Goal: Transaction & Acquisition: Purchase product/service

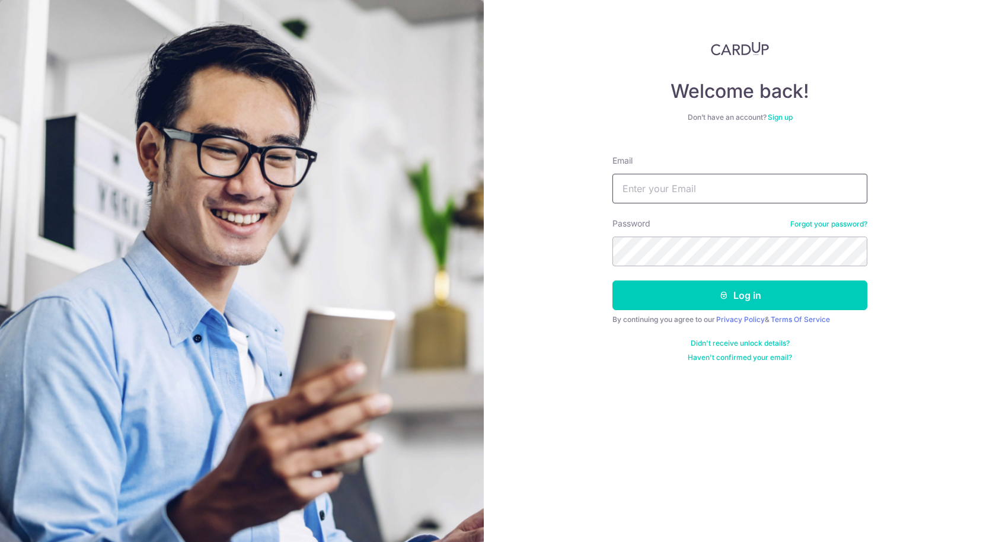
click at [666, 193] on input "Email" at bounding box center [740, 189] width 255 height 30
type input "[EMAIL_ADDRESS][DOMAIN_NAME]"
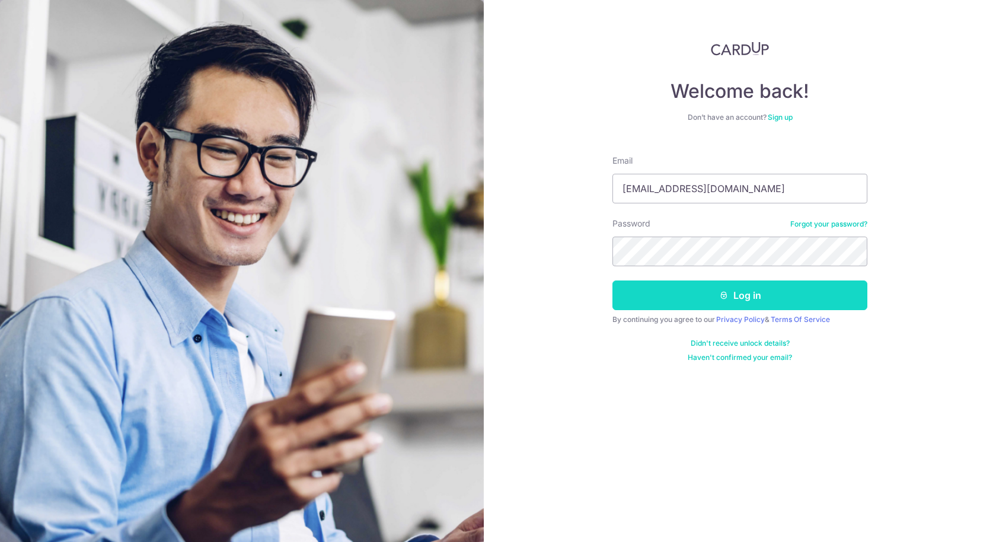
click at [696, 304] on button "Log in" at bounding box center [740, 296] width 255 height 30
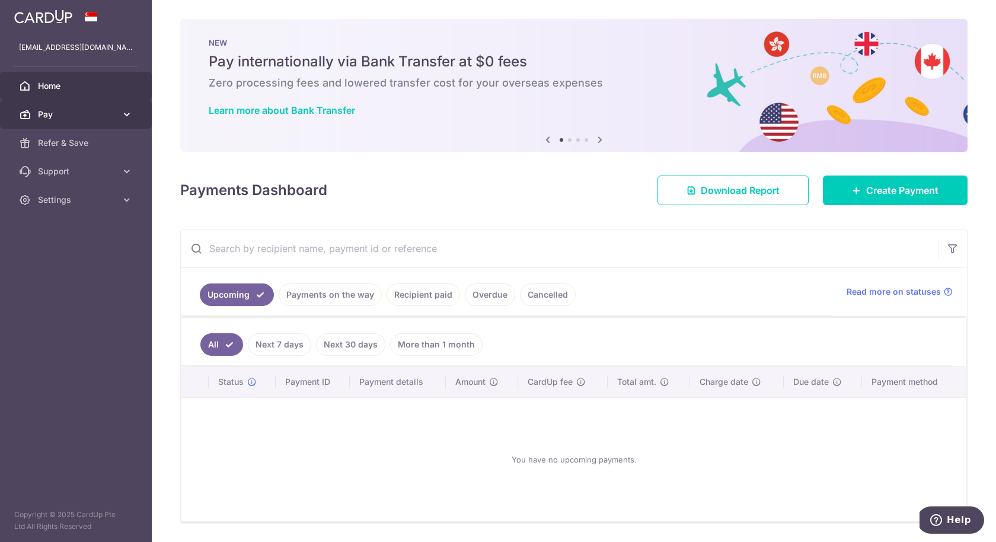
click at [113, 114] on span "Pay" at bounding box center [77, 115] width 78 height 12
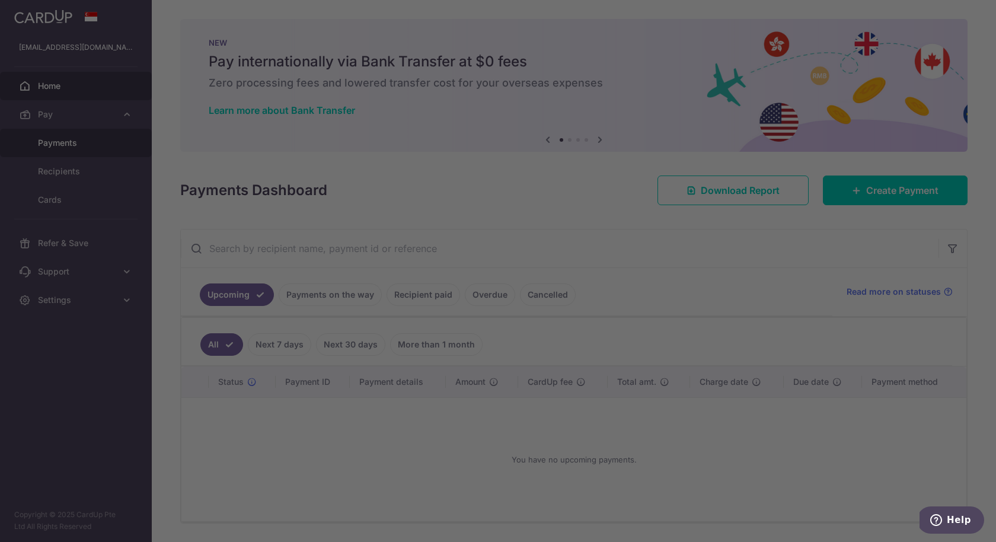
click at [72, 142] on div at bounding box center [503, 273] width 1006 height 547
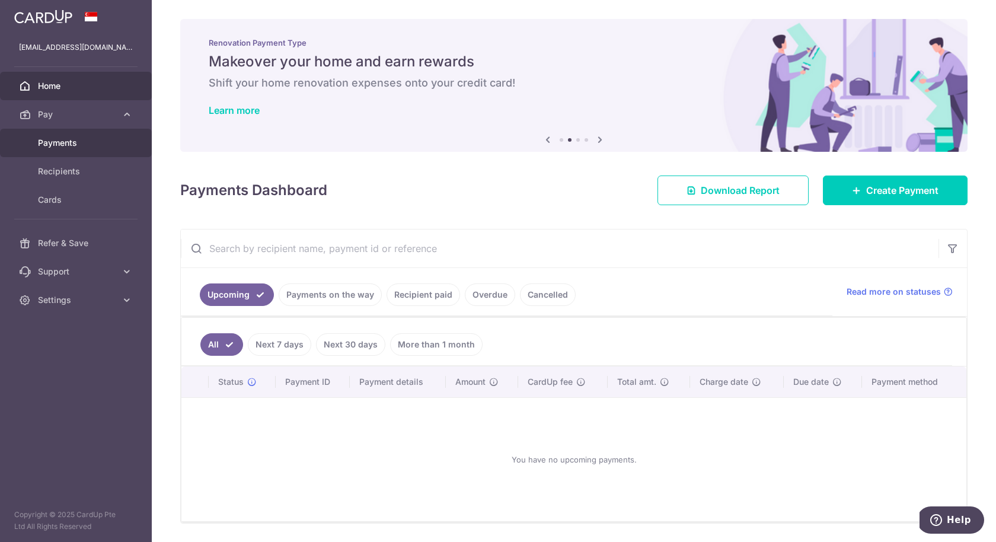
click at [55, 151] on link "Payments" at bounding box center [76, 143] width 152 height 28
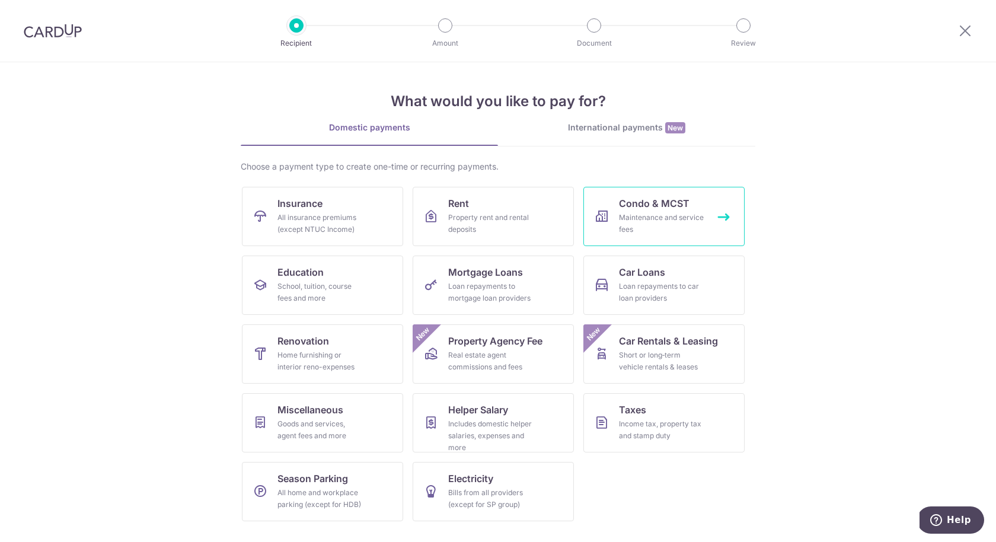
click at [622, 212] on div "Maintenance and service fees" at bounding box center [661, 224] width 85 height 24
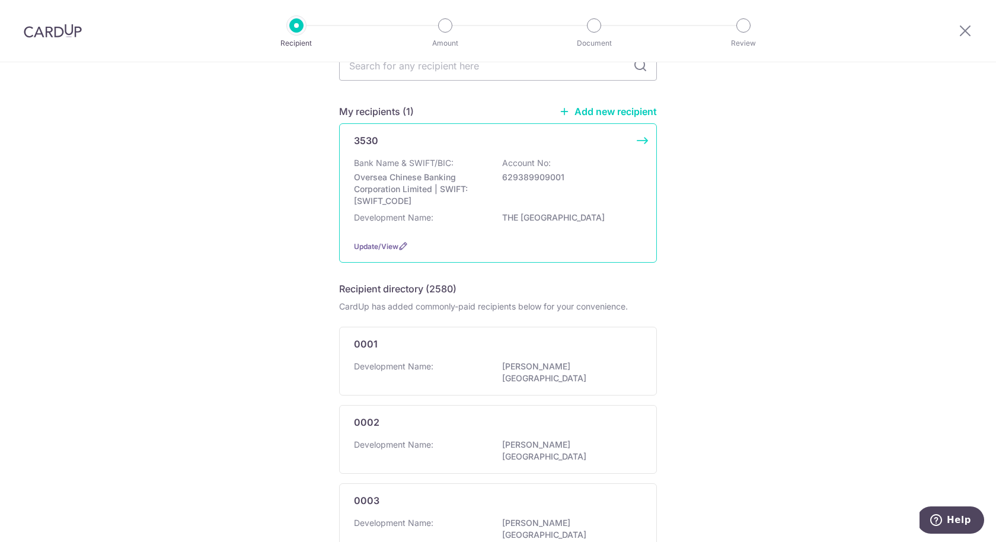
scroll to position [67, 0]
click at [466, 194] on p "Oversea Chinese Banking Corporation Limited | SWIFT: OCBCSGSGXXX" at bounding box center [420, 188] width 133 height 36
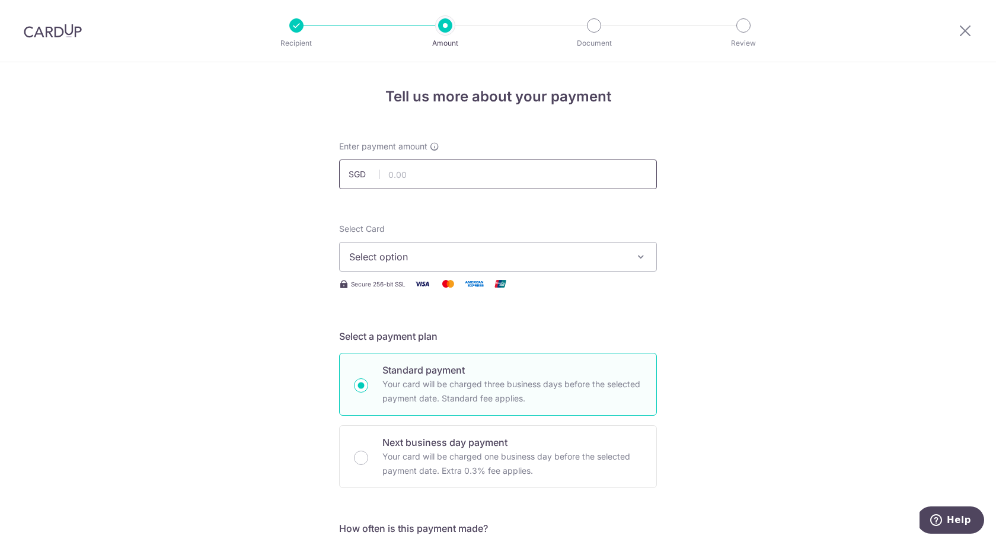
click at [466, 168] on input "text" at bounding box center [498, 175] width 318 height 30
click button "Add Card" at bounding box center [0, 0] width 0 height 0
type input "3,717.08"
click at [414, 273] on div "Select Card Select option Add credit card Your Cards **** 1006 **** 8262 **** 9…" at bounding box center [498, 257] width 318 height 68
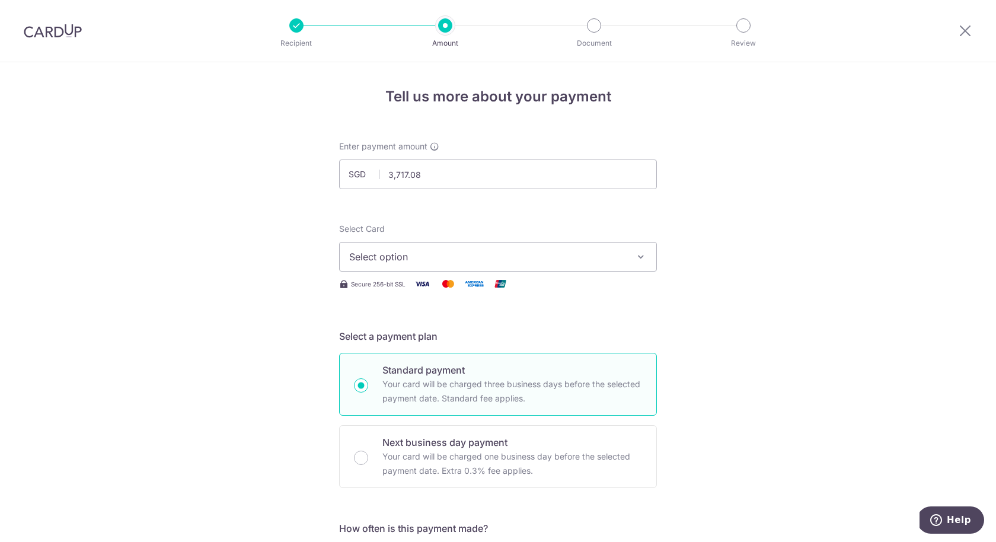
click at [420, 263] on span "Select option" at bounding box center [487, 257] width 276 height 14
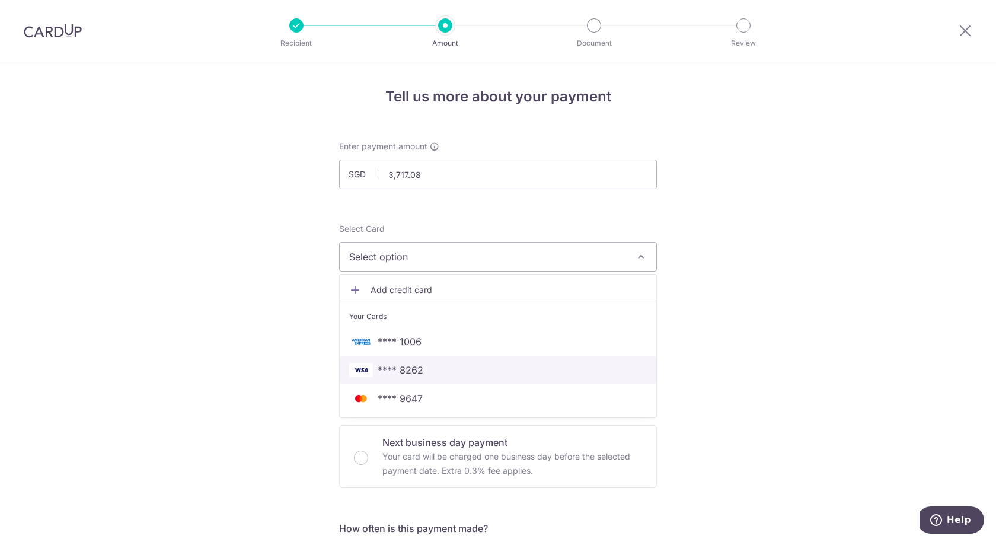
click at [434, 369] on span "**** 8262" at bounding box center [498, 370] width 298 height 14
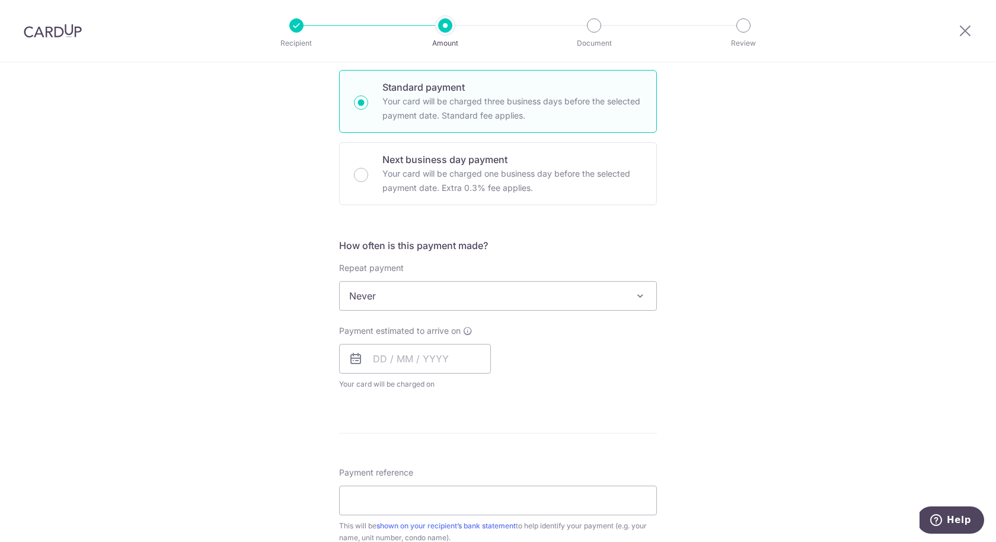
scroll to position [288, 0]
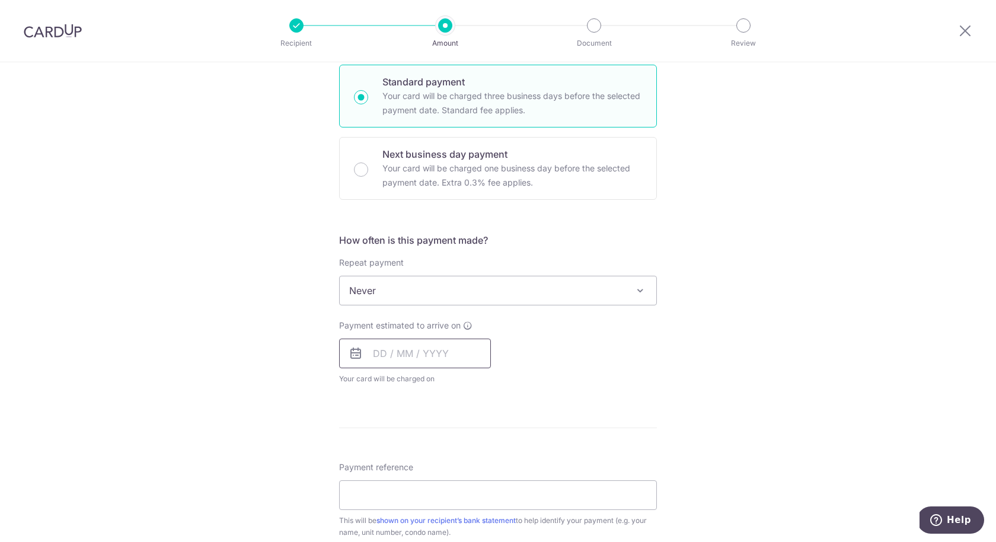
click at [396, 352] on input "text" at bounding box center [415, 354] width 152 height 30
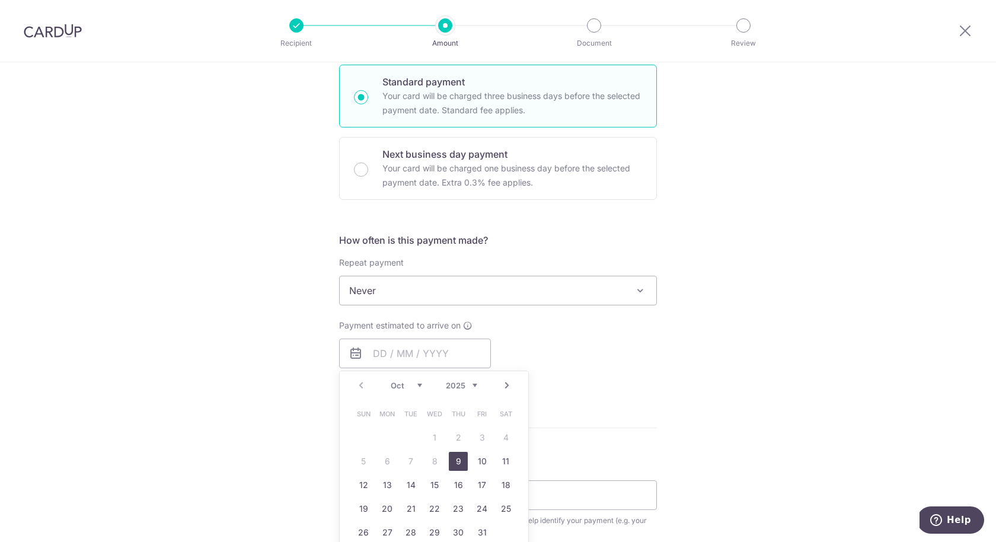
click at [491, 283] on span "Never" at bounding box center [498, 290] width 317 height 28
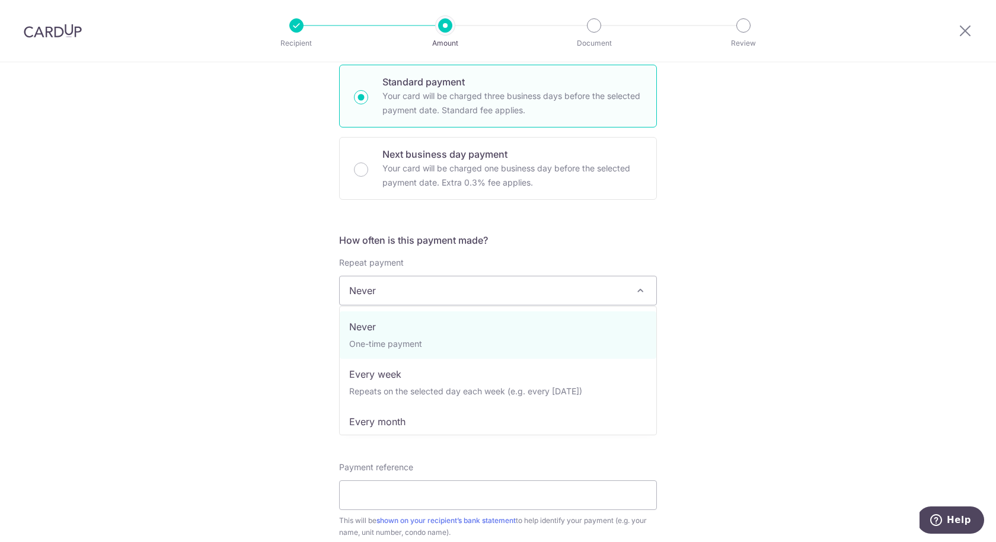
click at [491, 283] on span "Never" at bounding box center [498, 290] width 317 height 28
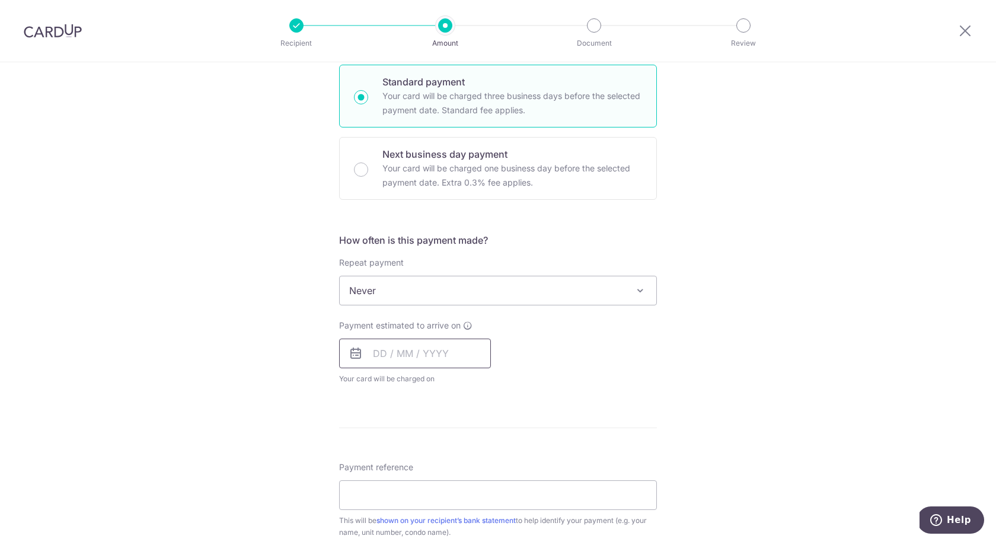
click at [412, 352] on input "text" at bounding box center [415, 354] width 152 height 30
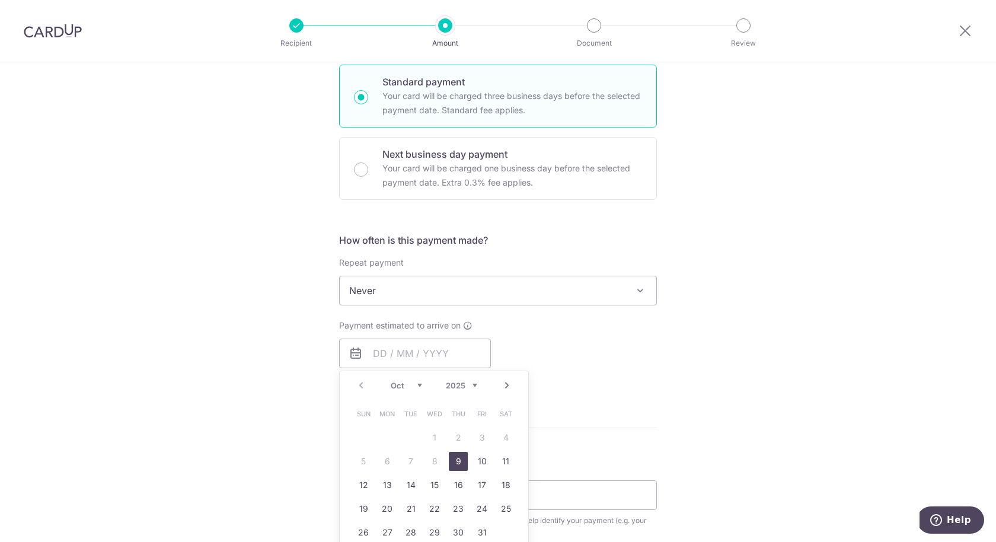
click at [458, 460] on link "9" at bounding box center [458, 461] width 19 height 19
type input "[DATE]"
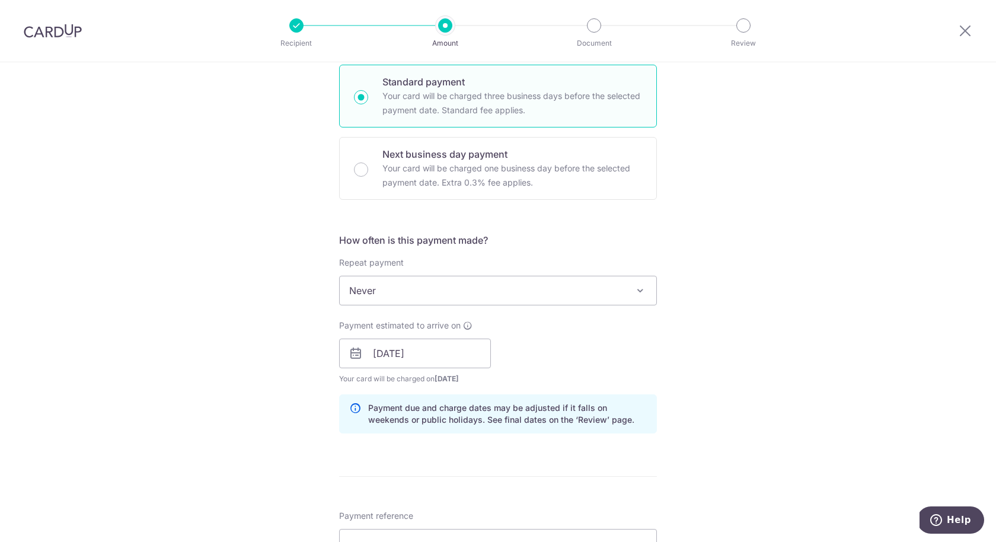
click at [273, 376] on div "Tell us more about your payment Enter payment amount SGD 3,717.08 3717.08 Selec…" at bounding box center [498, 334] width 996 height 1121
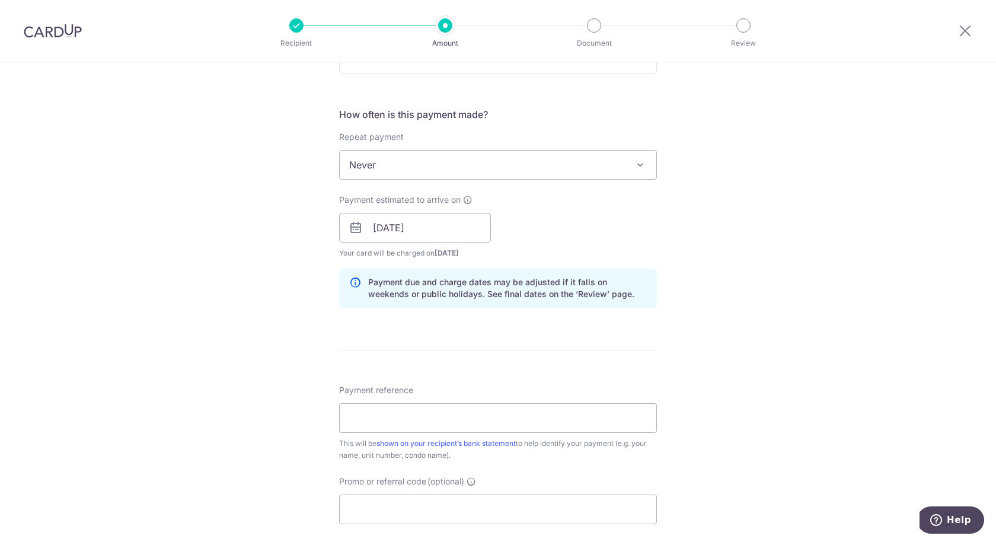
scroll to position [438, 0]
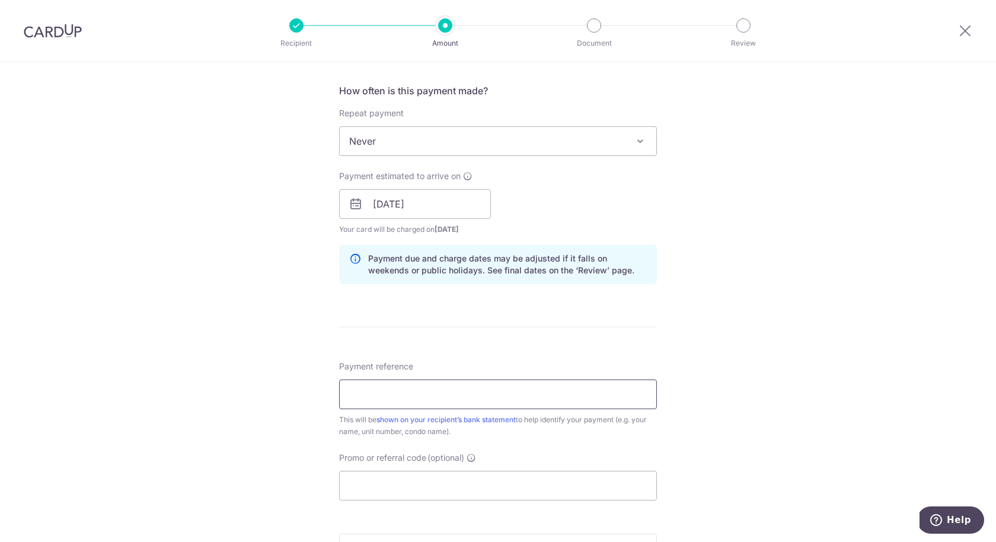
click at [380, 396] on input "Payment reference" at bounding box center [498, 395] width 318 height 30
type input "172-03-36"
click at [311, 445] on div "Tell us more about your payment Enter payment amount SGD 3,717.08 3717.08 Selec…" at bounding box center [498, 185] width 996 height 1121
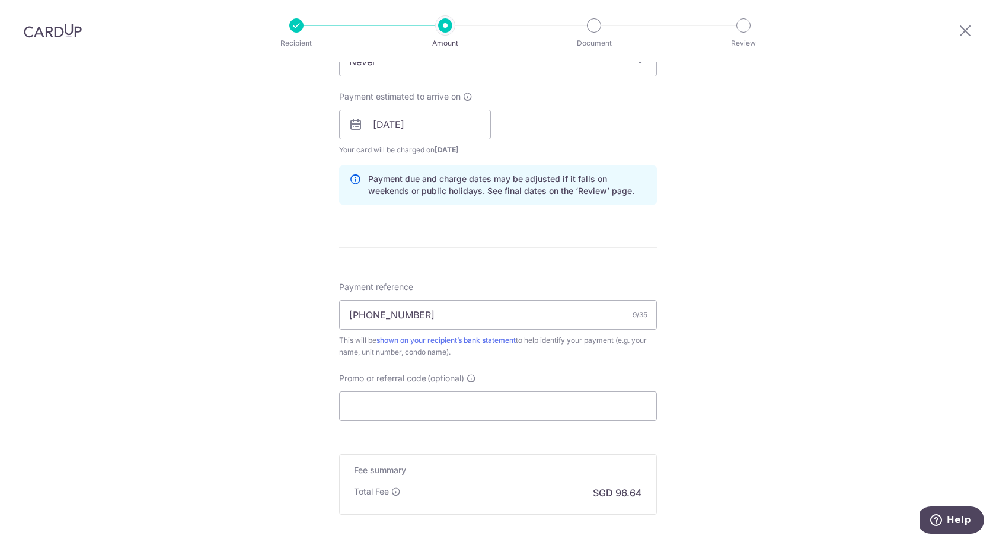
scroll to position [540, 0]
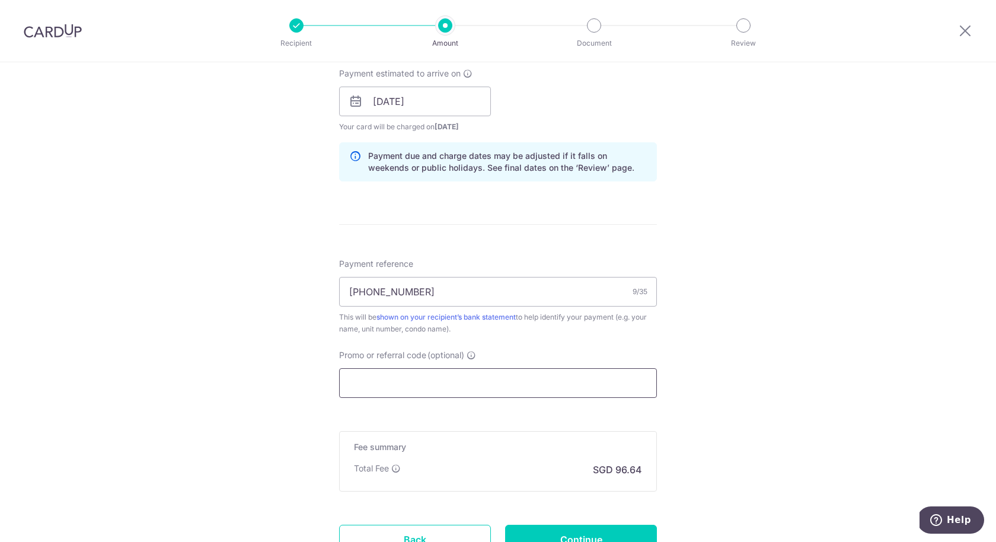
click at [379, 392] on input "Promo or referral code (optional)" at bounding box center [498, 383] width 318 height 30
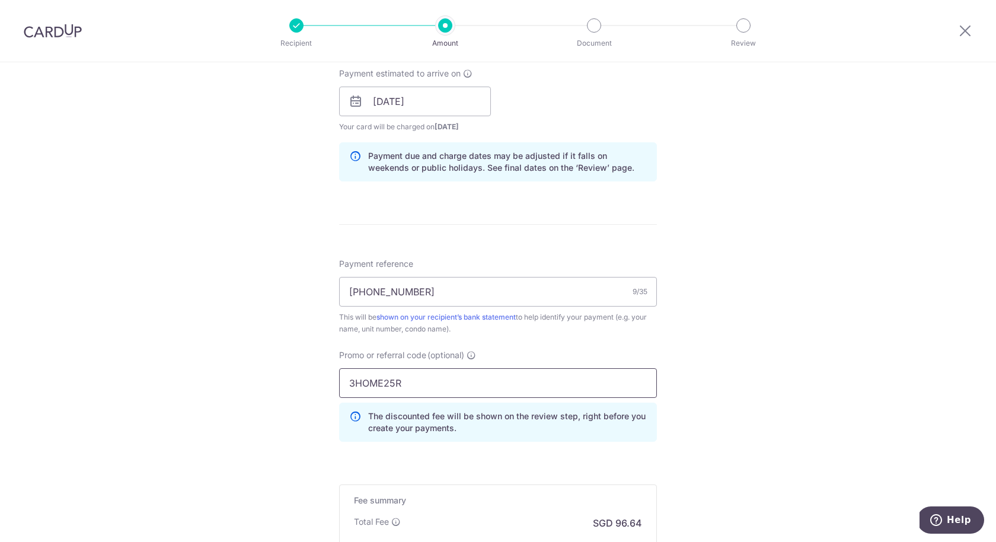
type input "3HOME25R"
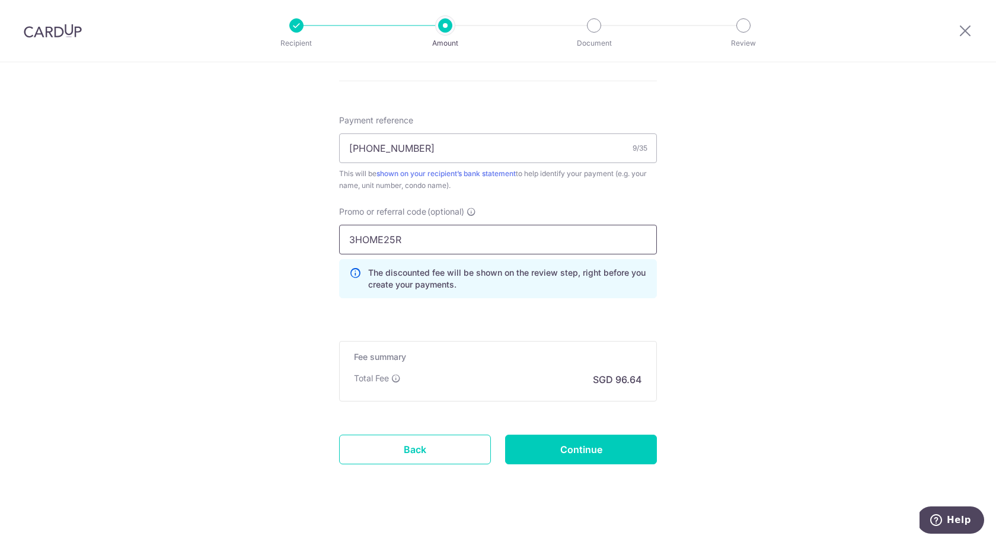
scroll to position [691, 0]
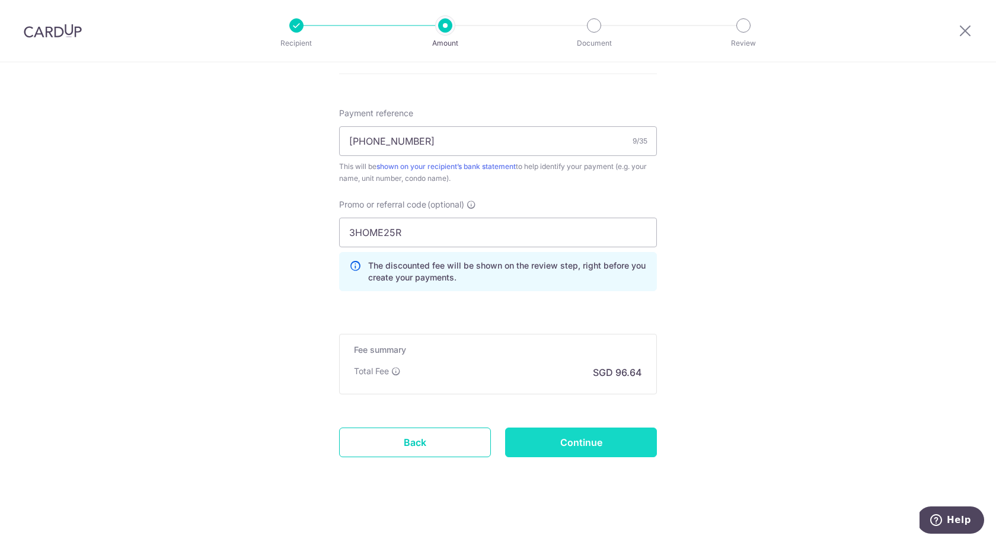
click at [572, 432] on input "Continue" at bounding box center [581, 443] width 152 height 30
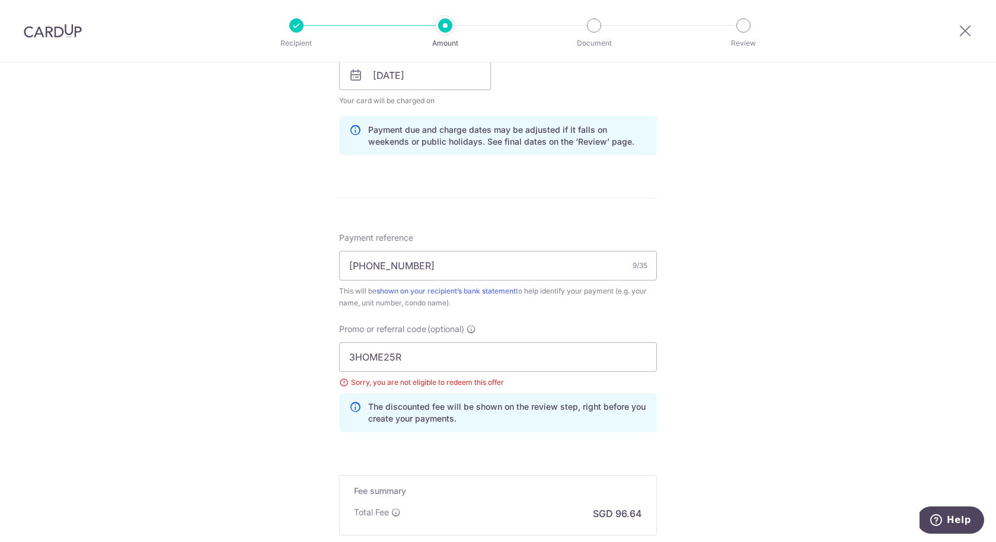
scroll to position [549, 0]
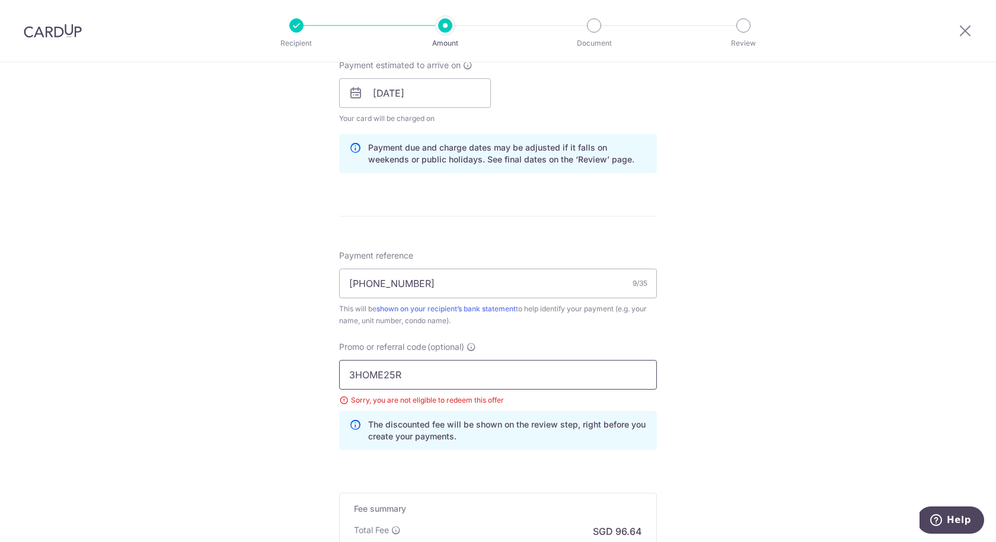
click at [425, 378] on input "3HOME25R" at bounding box center [498, 375] width 318 height 30
paste input "OFF225"
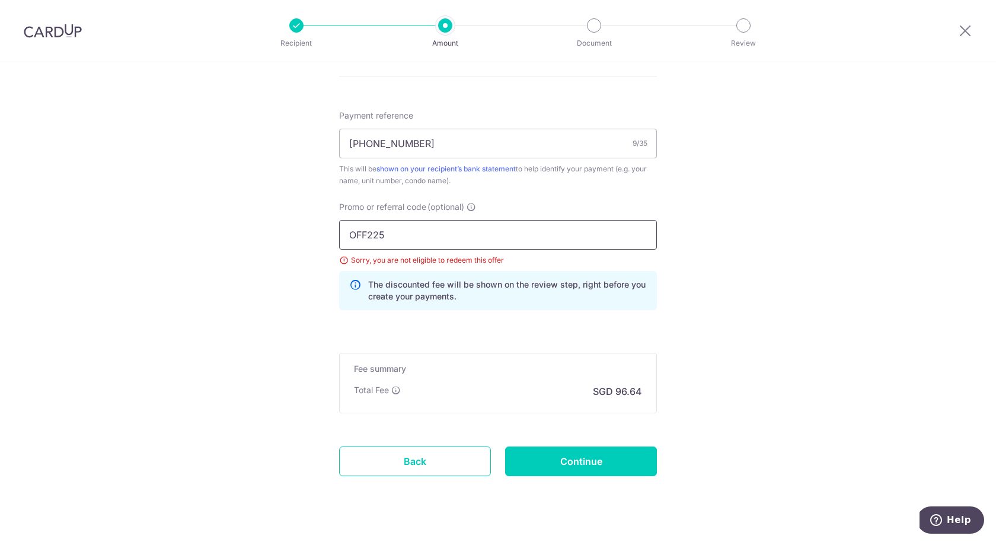
scroll to position [707, 0]
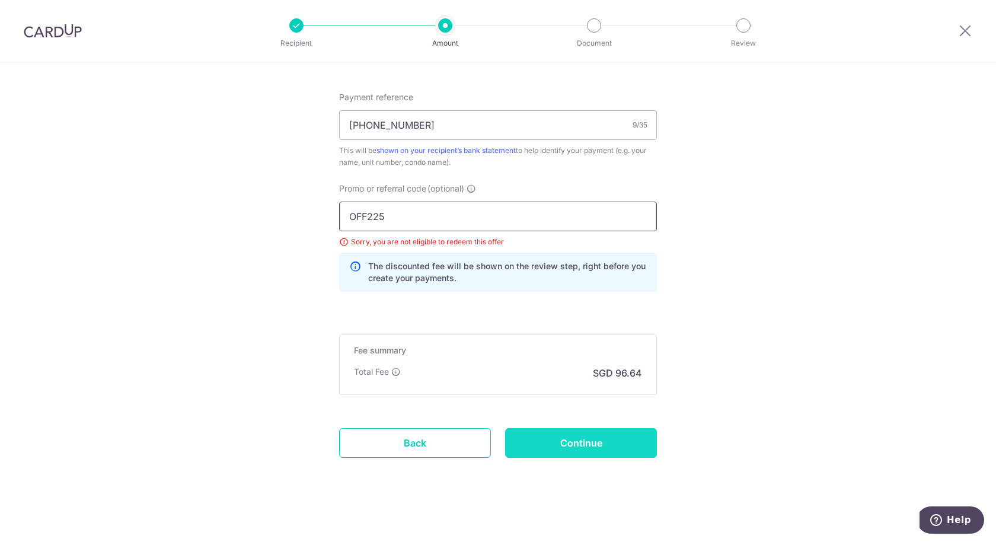
type input "OFF225"
click at [554, 433] on input "Continue" at bounding box center [581, 443] width 152 height 30
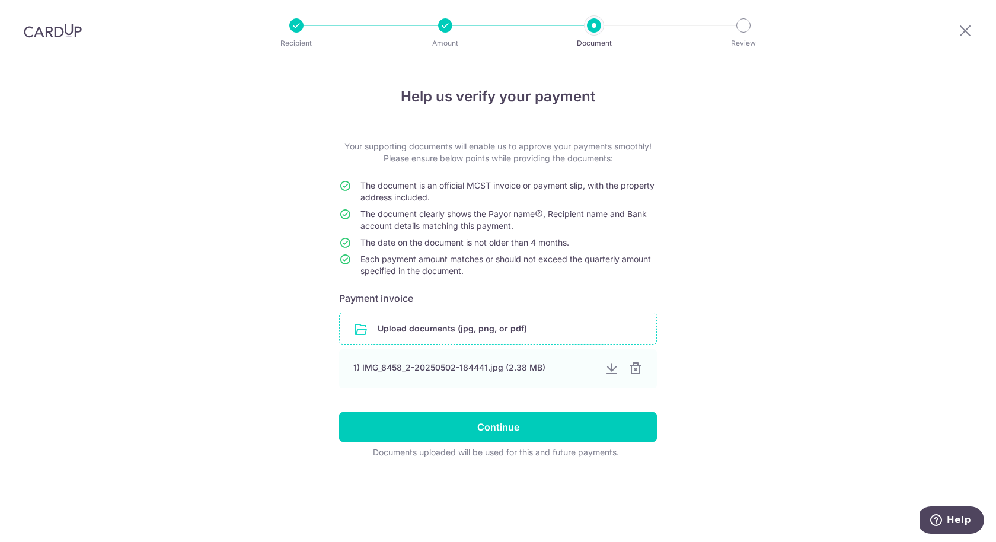
click at [490, 323] on input "file" at bounding box center [498, 328] width 317 height 31
click at [635, 363] on div at bounding box center [635, 369] width 14 height 14
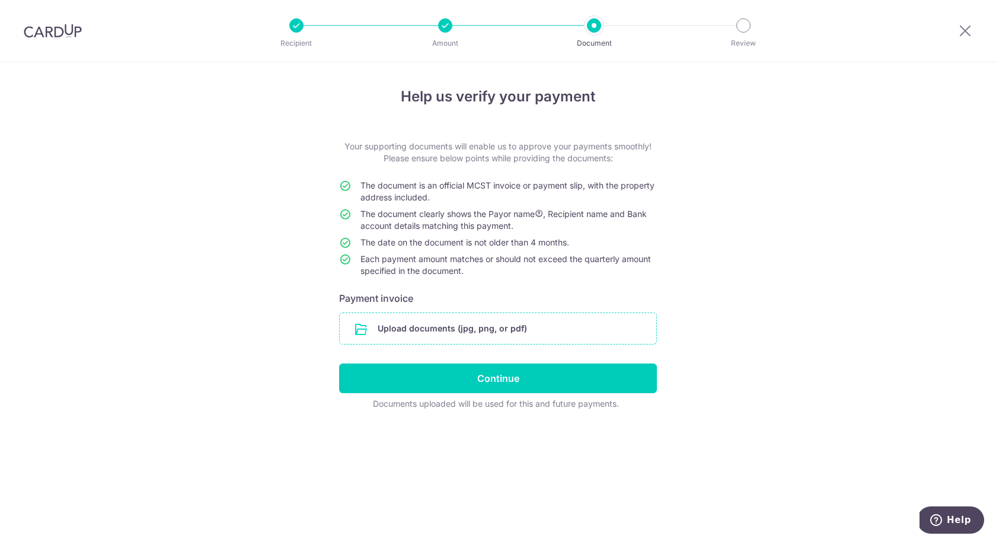
click at [477, 319] on input "file" at bounding box center [498, 328] width 317 height 31
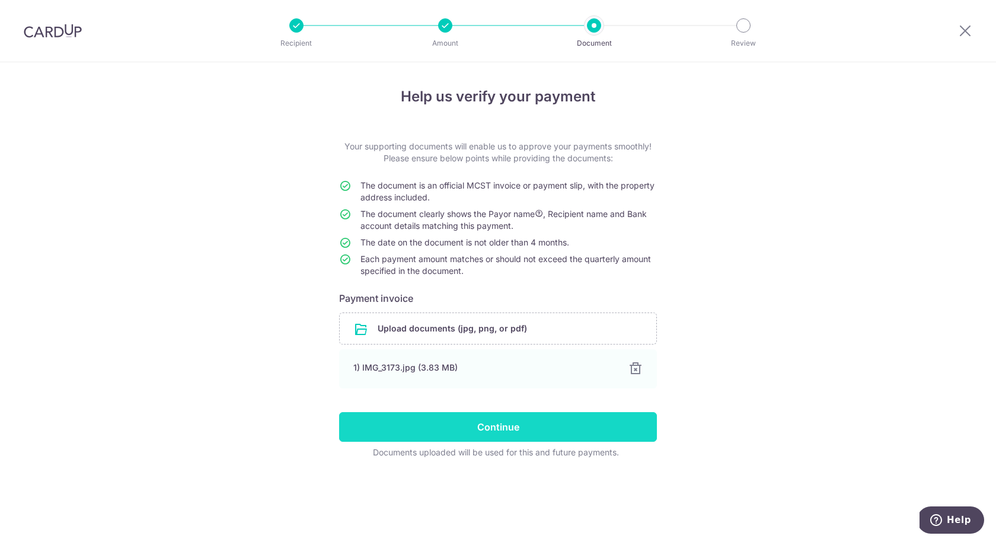
click at [503, 421] on input "Continue" at bounding box center [498, 427] width 318 height 30
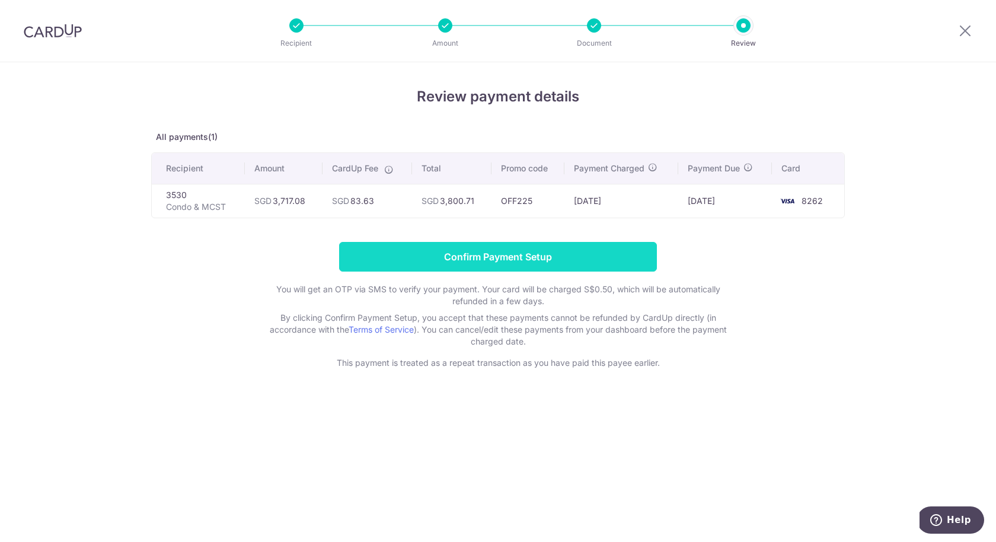
click at [533, 256] on input "Confirm Payment Setup" at bounding box center [498, 257] width 318 height 30
